Goal: Task Accomplishment & Management: Manage account settings

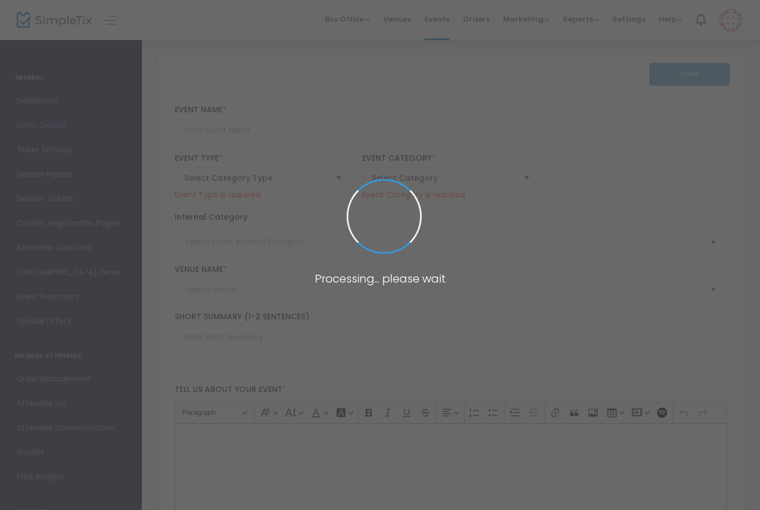
type input "Ignite Men's Dinner"
type input "First Redeemer Student & Family Center (General Admission)"
type textarea "Join us on Thursday, August 21 at 6:30PM for a powerful evening designed to ign…"
type input "Buy Tickets"
type input "First Redeemer Student & Family Center (General Admission)"
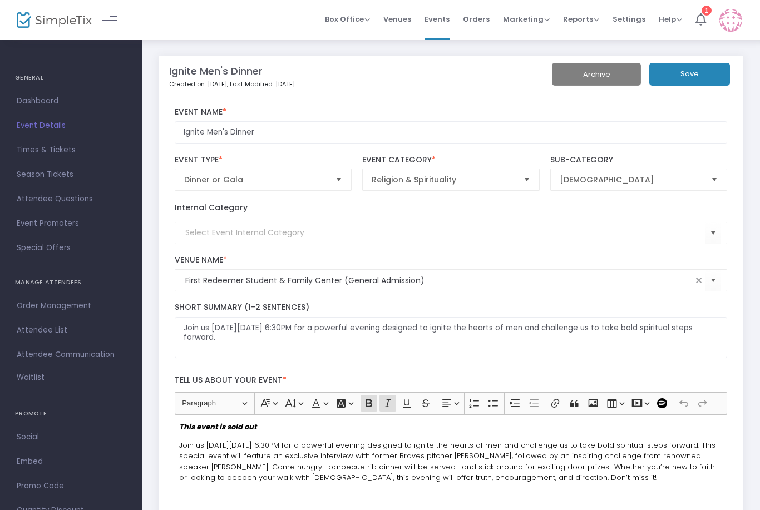
click at [700, 18] on icon at bounding box center [700, 19] width 11 height 12
click at [487, 21] on span "Orders" at bounding box center [476, 19] width 27 height 28
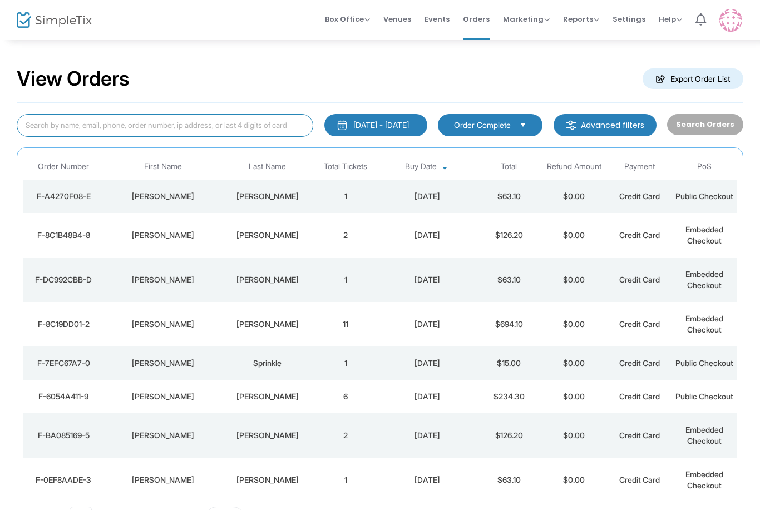
click at [143, 125] on input at bounding box center [165, 125] width 296 height 23
type input "J"
type input "Journey"
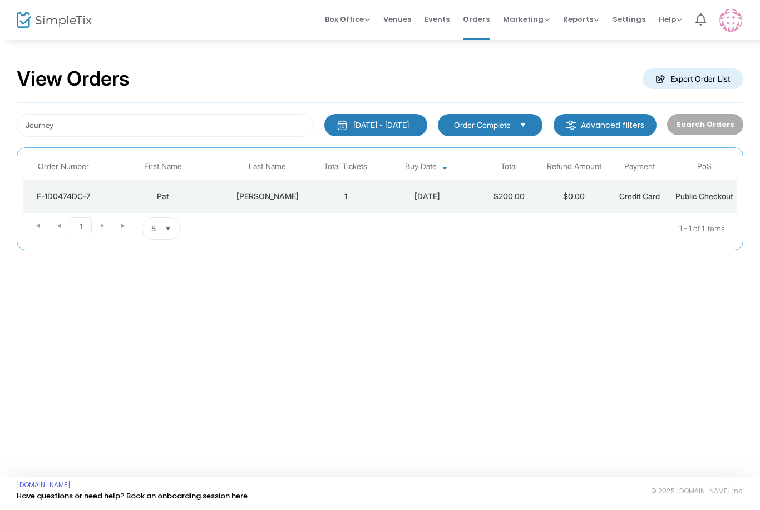
click at [272, 199] on div "Cline" at bounding box center [268, 196] width 86 height 11
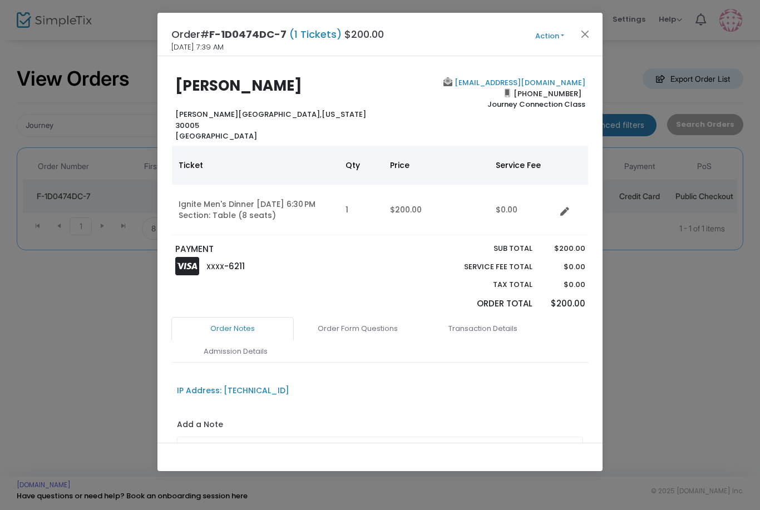
click at [583, 38] on button "Close" at bounding box center [585, 34] width 14 height 14
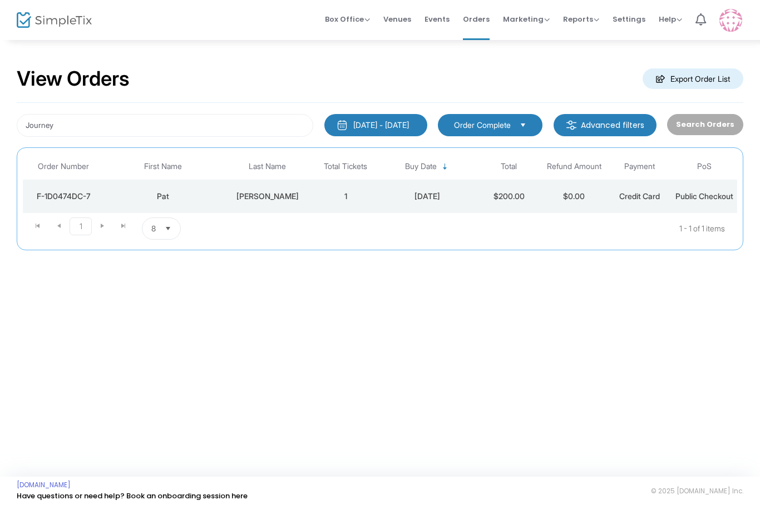
click at [614, 126] on m-button "Advanced filters" at bounding box center [604, 125] width 103 height 22
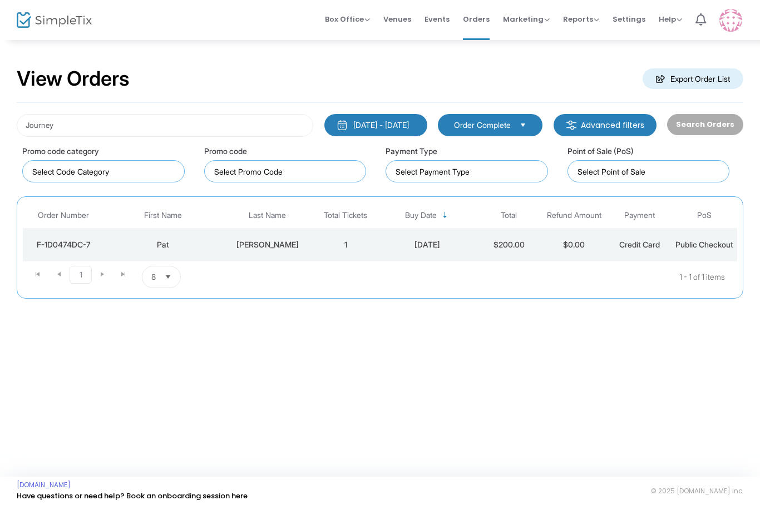
click at [603, 122] on m-button "Advanced filters" at bounding box center [604, 125] width 103 height 22
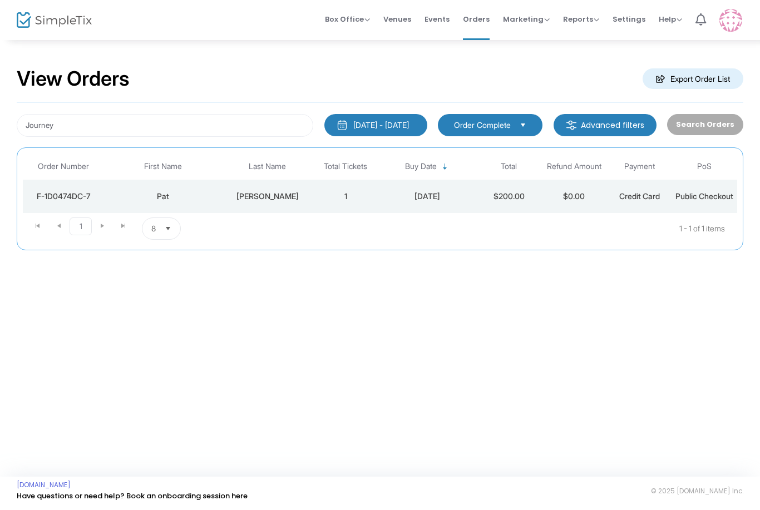
click at [510, 123] on span "Order Complete" at bounding box center [482, 125] width 57 height 11
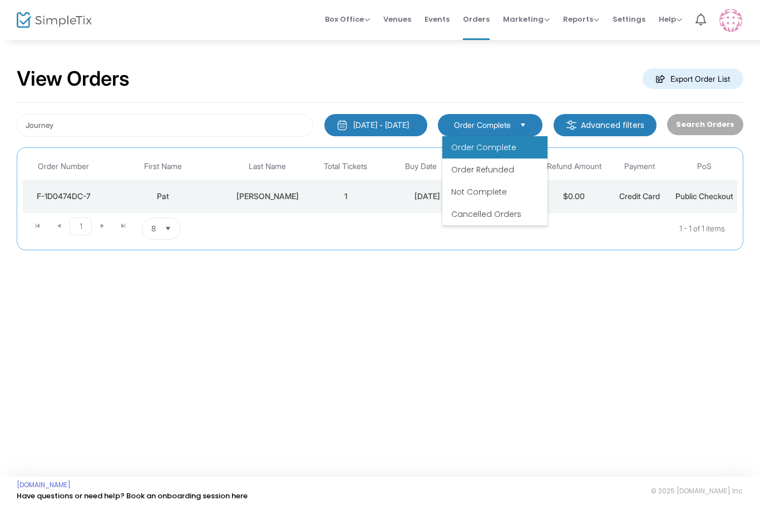
click at [525, 120] on span "Select" at bounding box center [523, 125] width 18 height 18
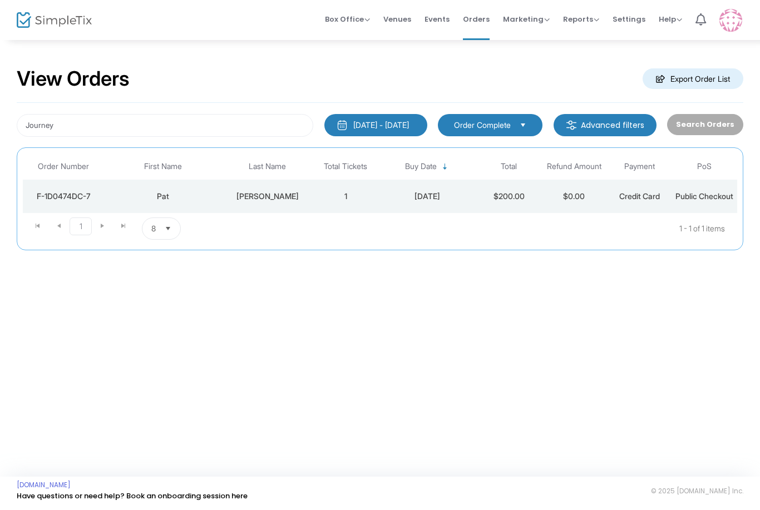
click at [351, 116] on button "7/22/2025 - 8/21/2025" at bounding box center [375, 125] width 103 height 22
click at [376, 121] on div "7/22/2025 - 8/21/2025" at bounding box center [381, 125] width 56 height 11
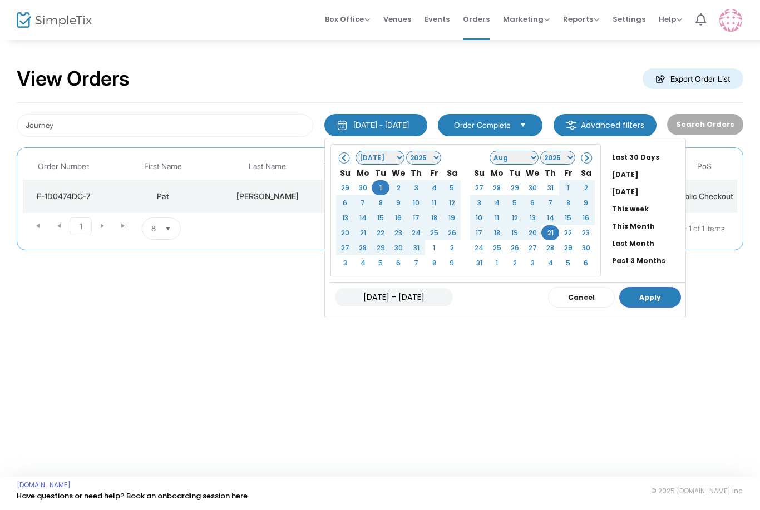
click at [629, 300] on button "Apply" at bounding box center [650, 297] width 62 height 21
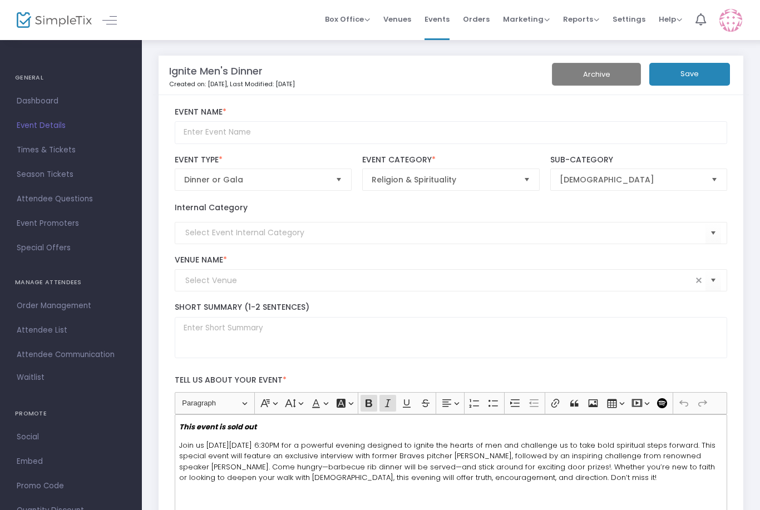
click at [489, 19] on span "Orders" at bounding box center [476, 19] width 27 height 28
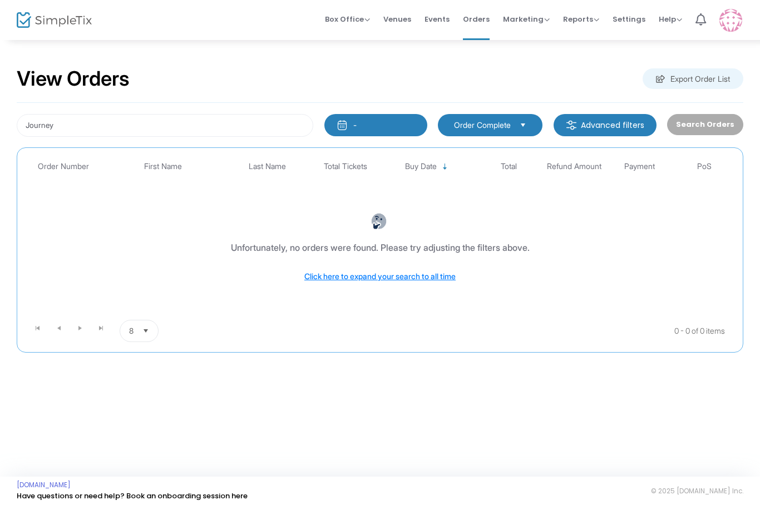
click at [376, 120] on button "-" at bounding box center [375, 125] width 103 height 22
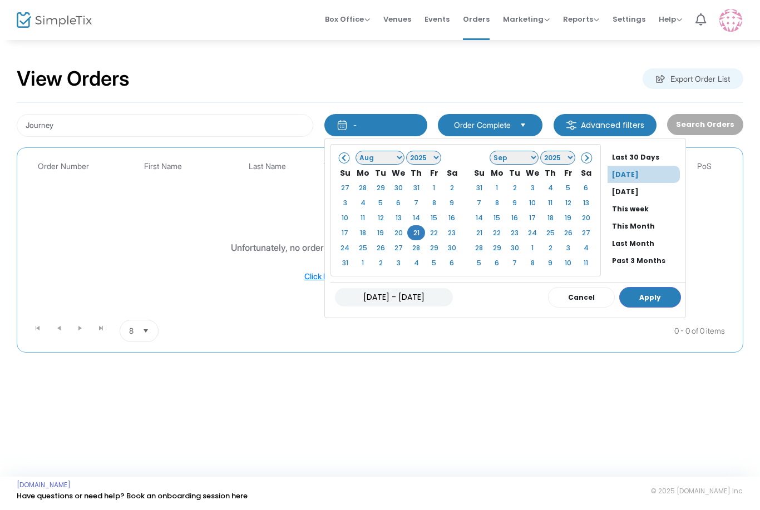
click at [345, 158] on span at bounding box center [344, 158] width 6 height 6
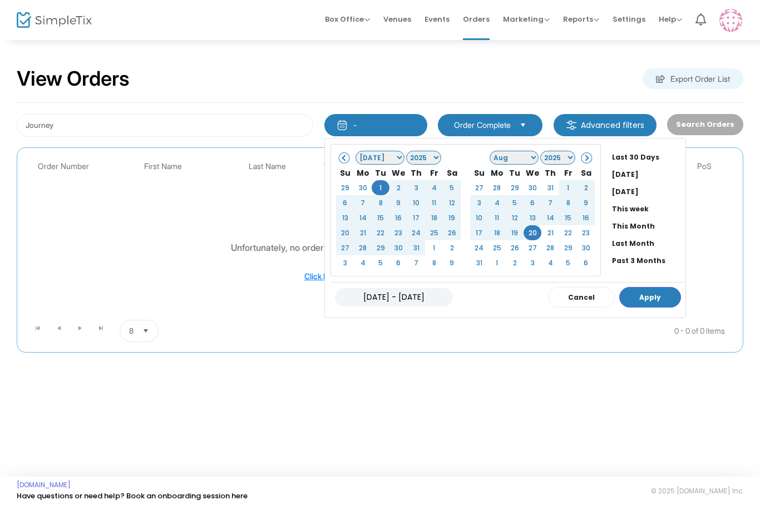
click at [646, 294] on button "Apply" at bounding box center [650, 297] width 62 height 21
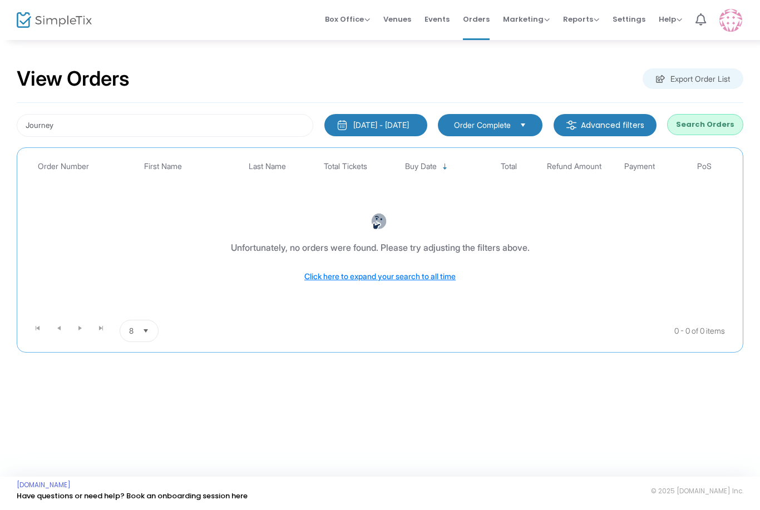
click at [622, 131] on m-button "Advanced filters" at bounding box center [604, 125] width 103 height 22
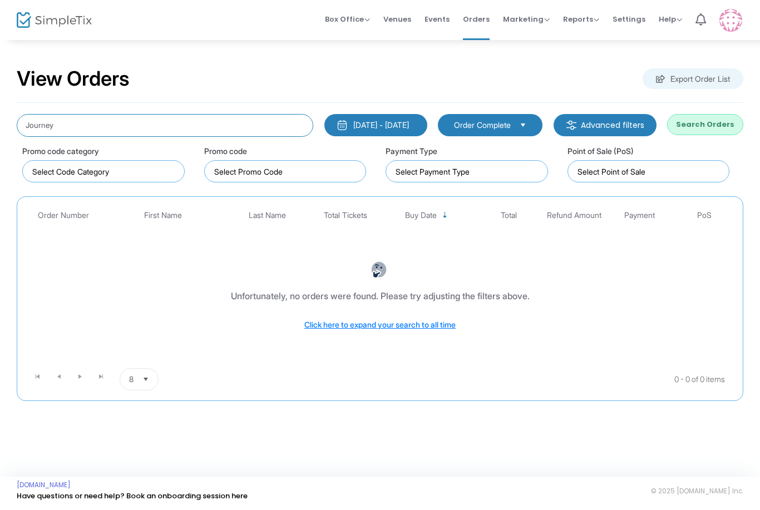
click at [125, 127] on input "Journey" at bounding box center [165, 125] width 296 height 23
type input "J"
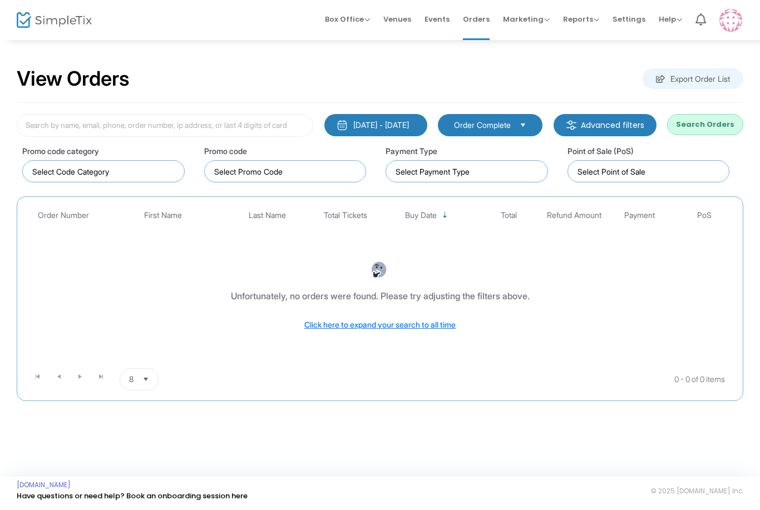
click at [552, 269] on div "Unfortunately, no orders were found. Please try adjusting the filters above. Cl…" at bounding box center [380, 295] width 708 height 113
click at [376, 317] on div "Unfortunately, no orders were found. Please try adjusting the filters above. Cl…" at bounding box center [380, 295] width 708 height 113
click at [694, 130] on button "Search Orders" at bounding box center [705, 124] width 76 height 21
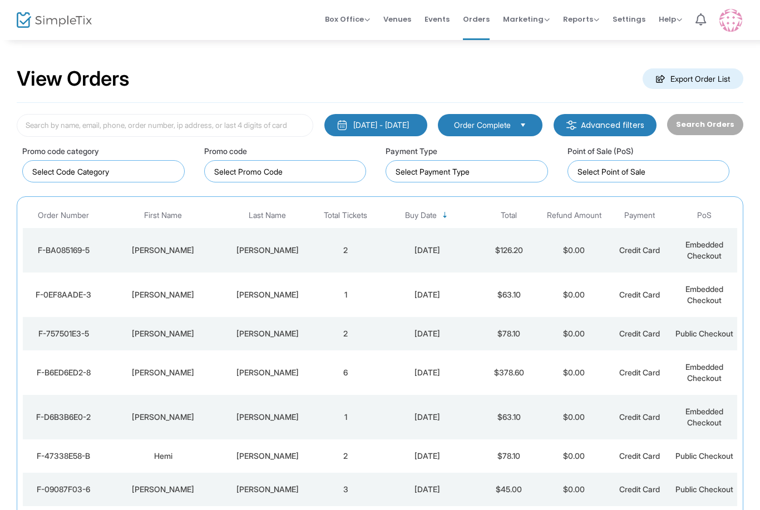
click at [275, 210] on span "Last Name" at bounding box center [267, 215] width 99 height 18
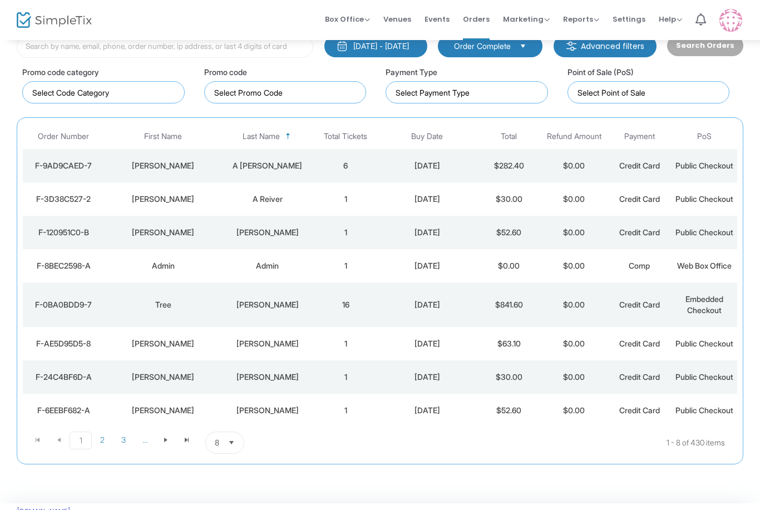
scroll to position [137, 0]
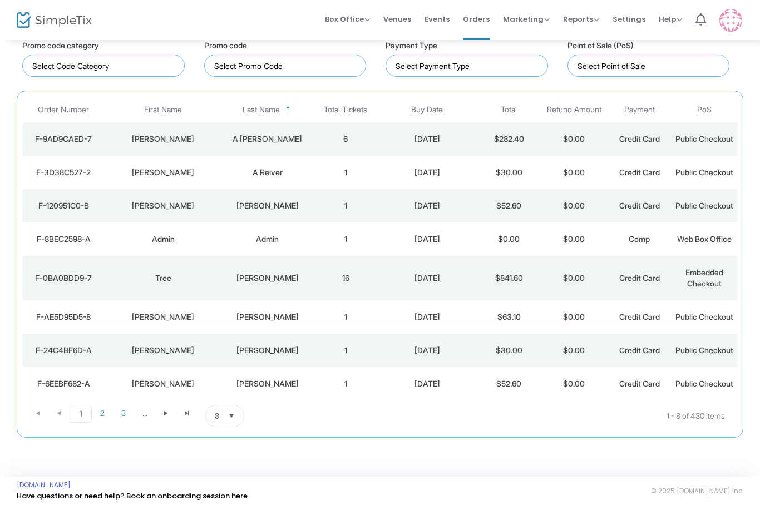
click at [224, 425] on span "Select" at bounding box center [231, 416] width 18 height 18
click at [225, 426] on li "50" at bounding box center [225, 437] width 38 height 22
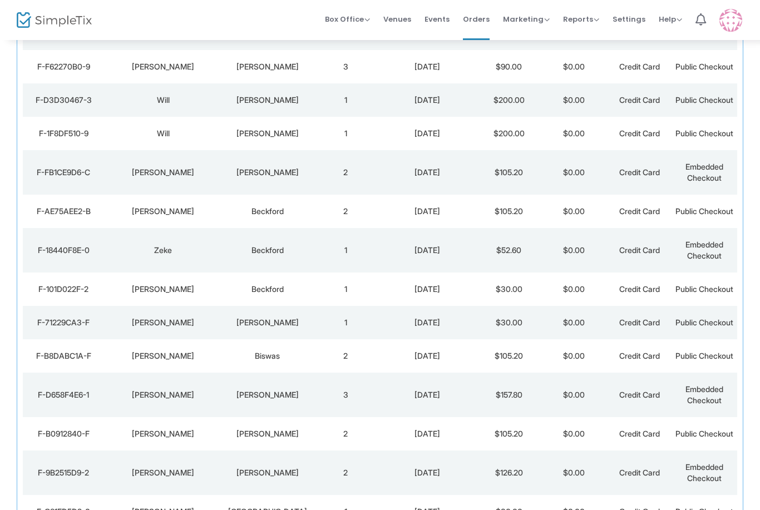
scroll to position [778, 0]
click at [181, 195] on td "David" at bounding box center [163, 173] width 117 height 44
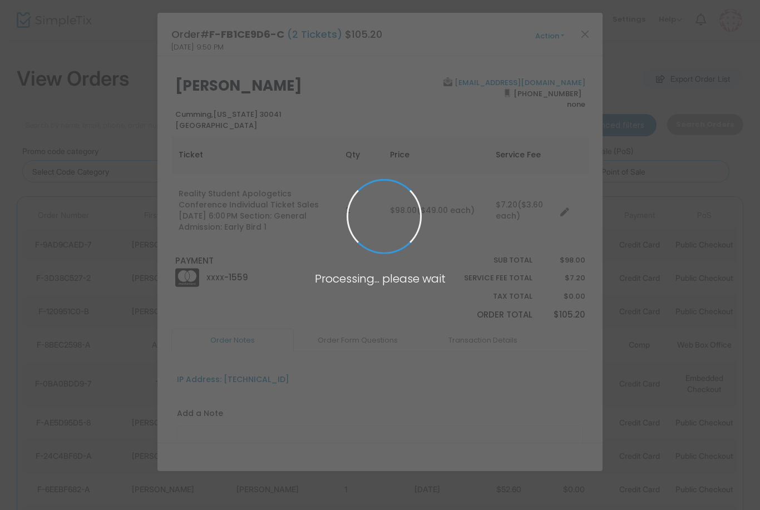
scroll to position [0, 0]
